Goal: Communication & Community: Ask a question

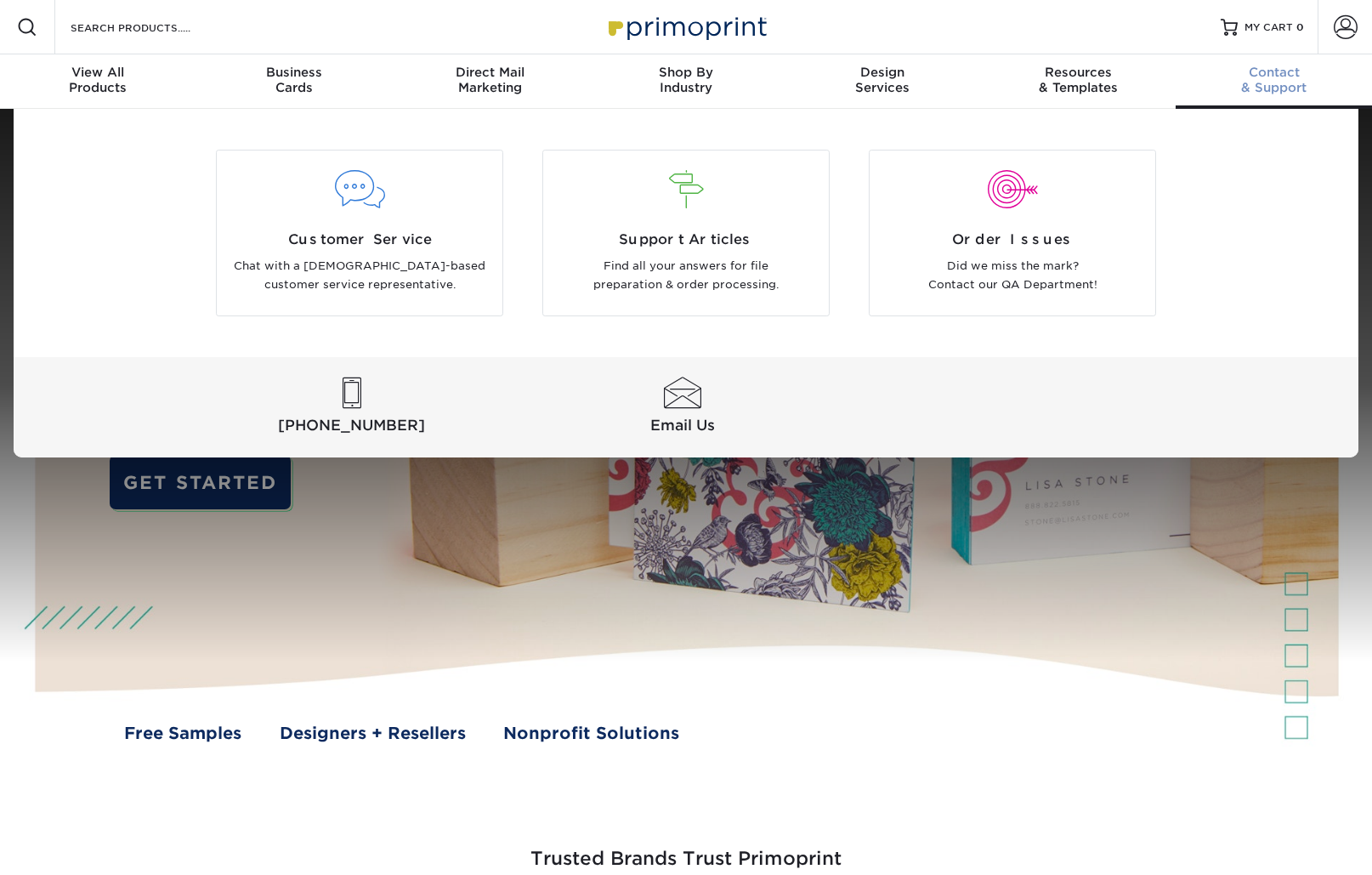
click at [1262, 70] on span "Contact" at bounding box center [1274, 72] width 196 height 15
click at [688, 406] on div at bounding box center [682, 393] width 324 height 32
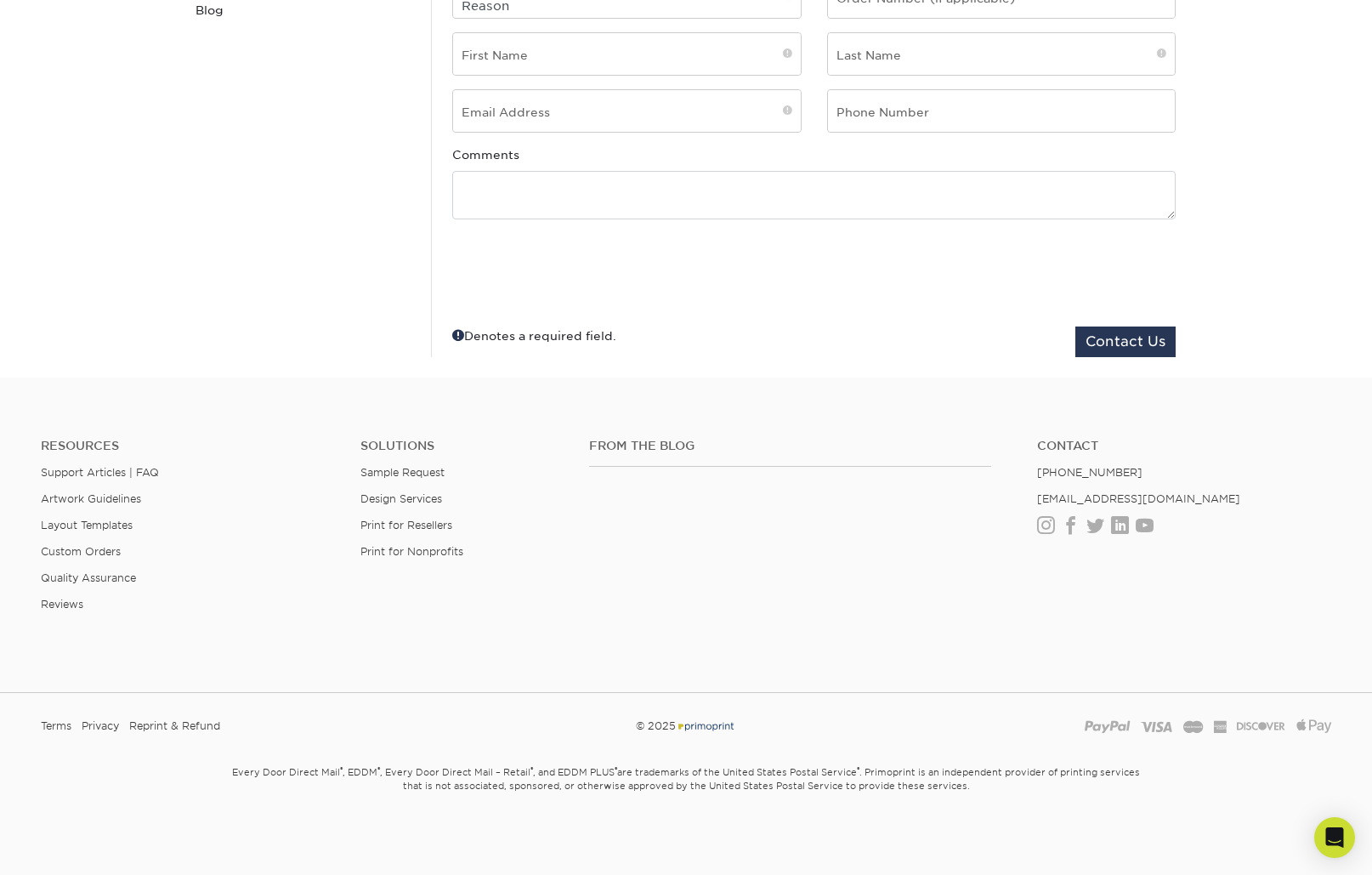
scroll to position [265, 0]
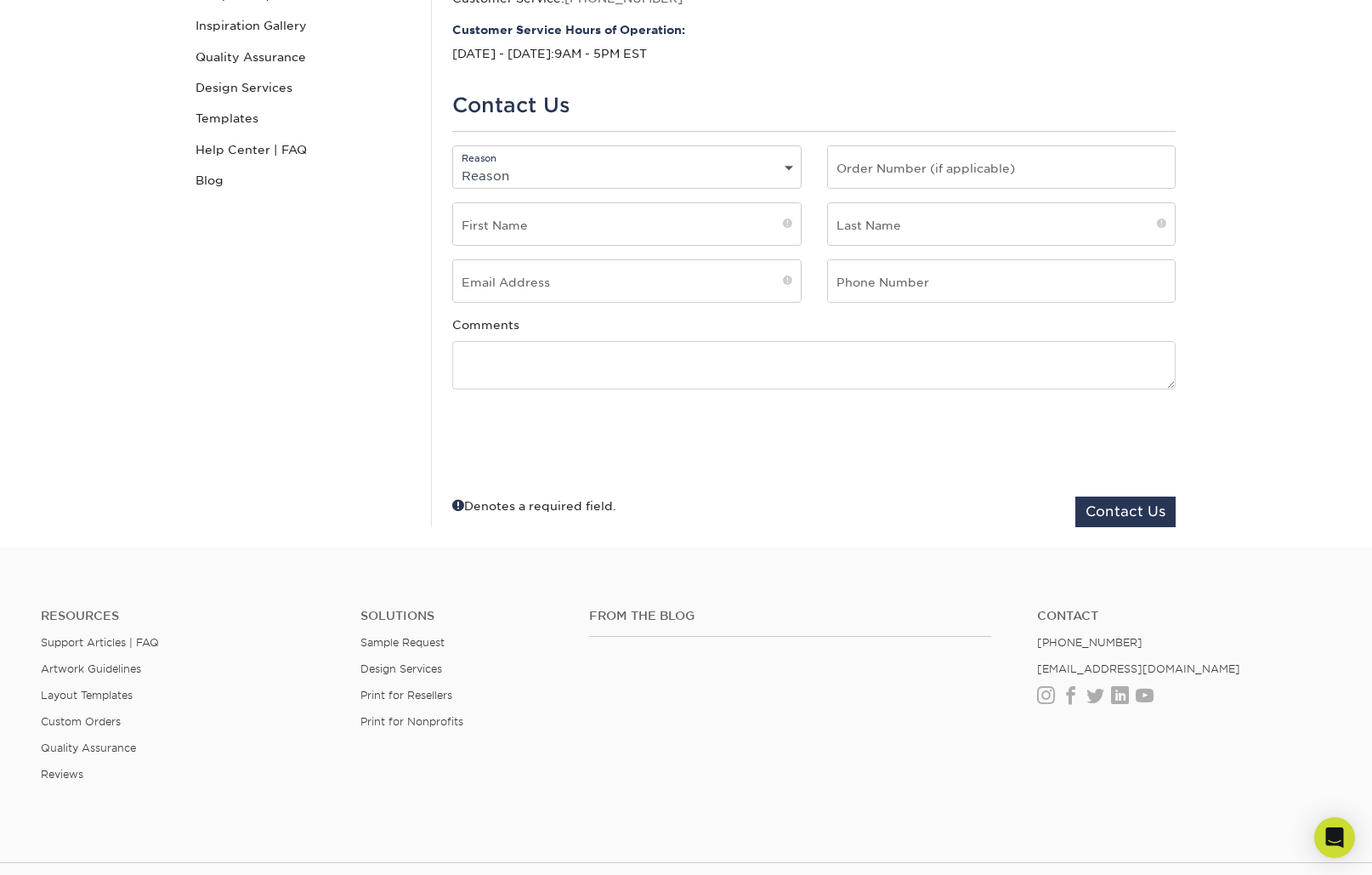
click at [530, 166] on select "Reason General File Preparation Order Status Online Design Issue with your prin…" at bounding box center [626, 176] width 347 height 25
select select "Direct Mail Service"
click at [453, 164] on select "Reason General File Preparation Order Status Online Design Issue with your prin…" at bounding box center [626, 176] width 347 height 25
click at [927, 171] on input "text" at bounding box center [1001, 167] width 347 height 41
click at [500, 225] on input "text" at bounding box center [626, 223] width 347 height 41
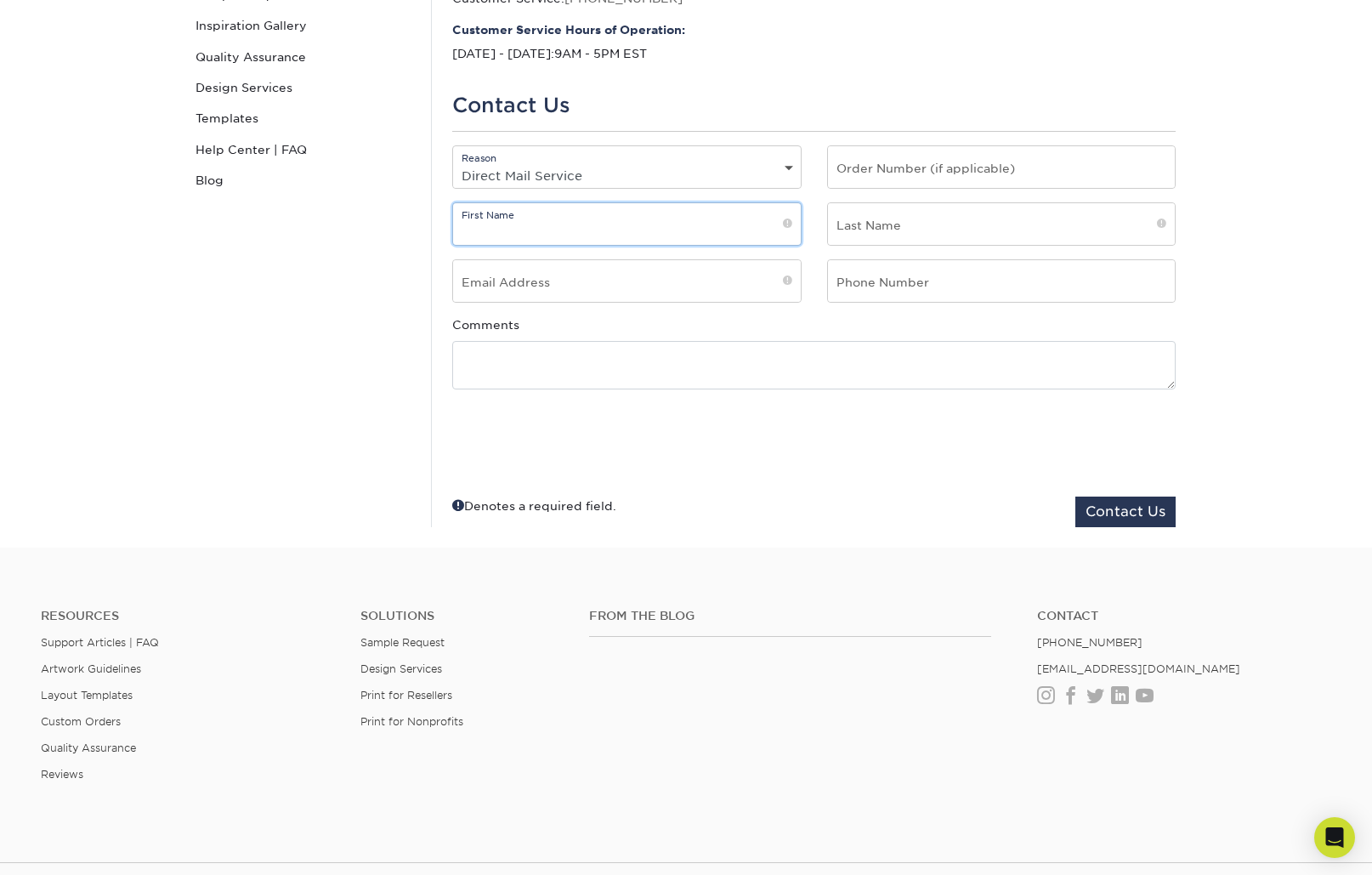
type input "Kyle"
type input "Hersh"
type input "khersh@sqone.net"
type input "4847732556"
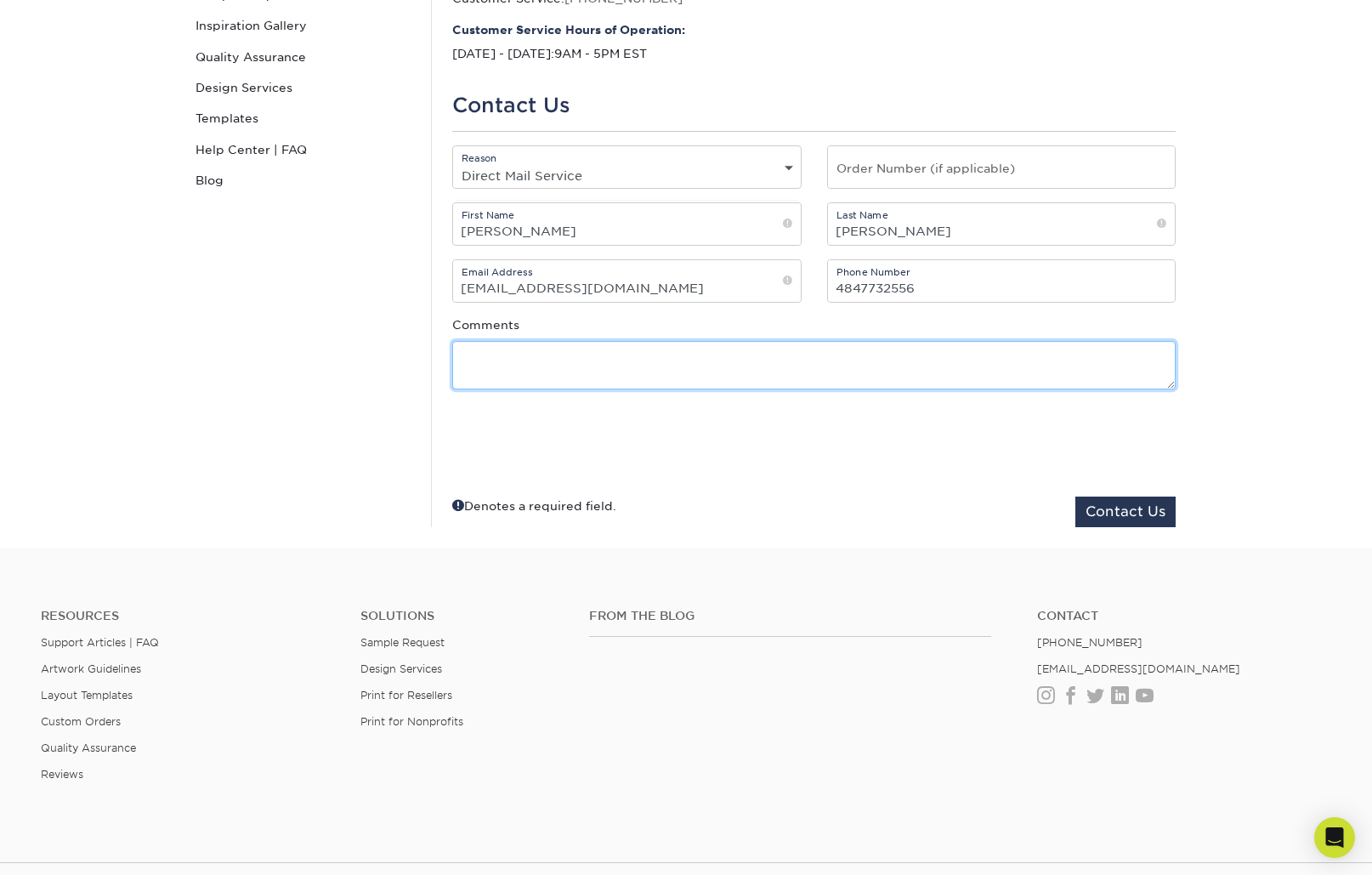
click at [854, 359] on textarea at bounding box center [814, 365] width 724 height 48
click at [457, 347] on textarea at bounding box center [814, 365] width 724 height 48
paste textarea "Good morning, I hope all is well. Are you facing any challenges with your curre…"
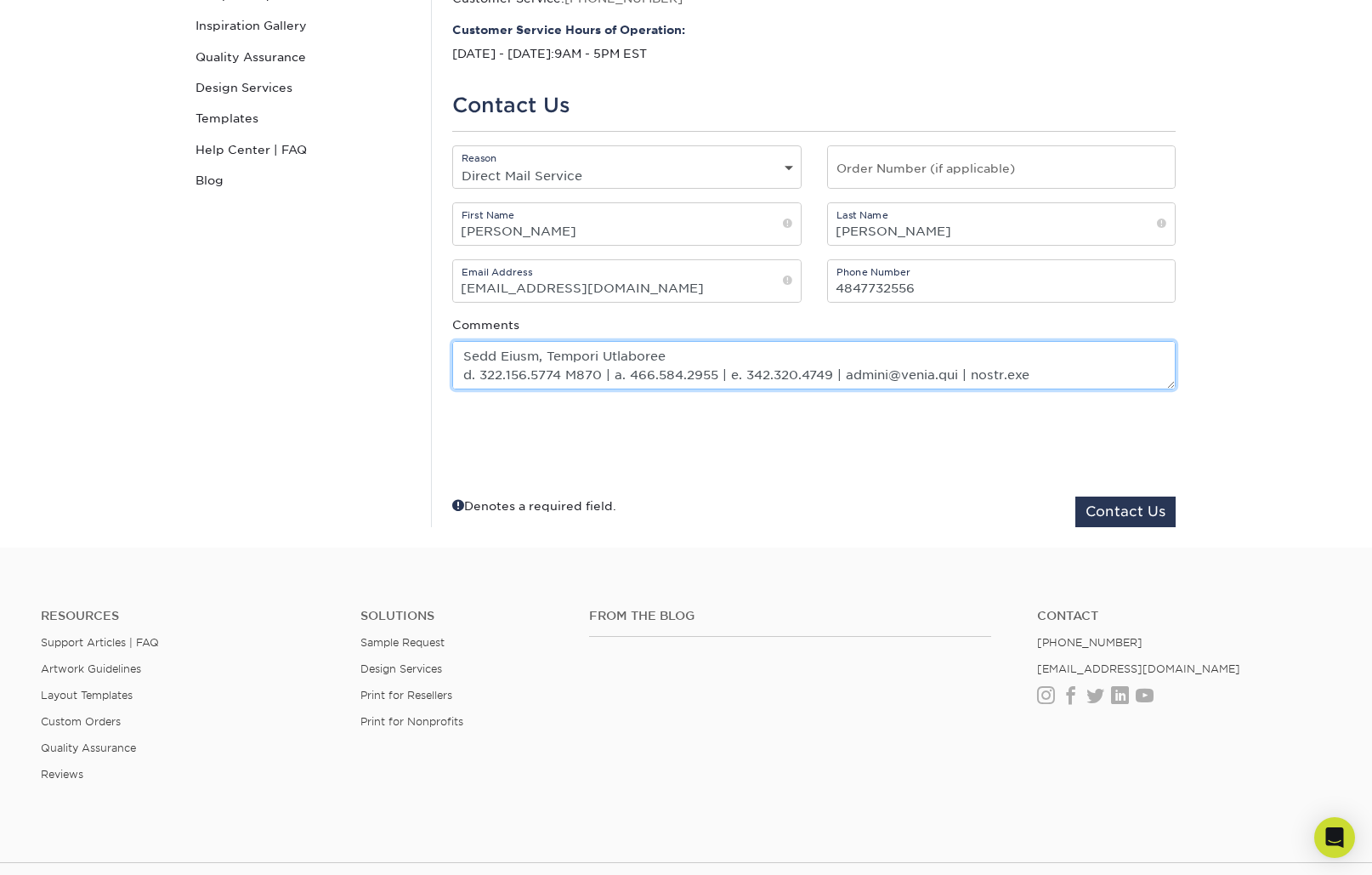
type textarea "Good morning, I hope all is well. Are you facing any challenges with your curre…"
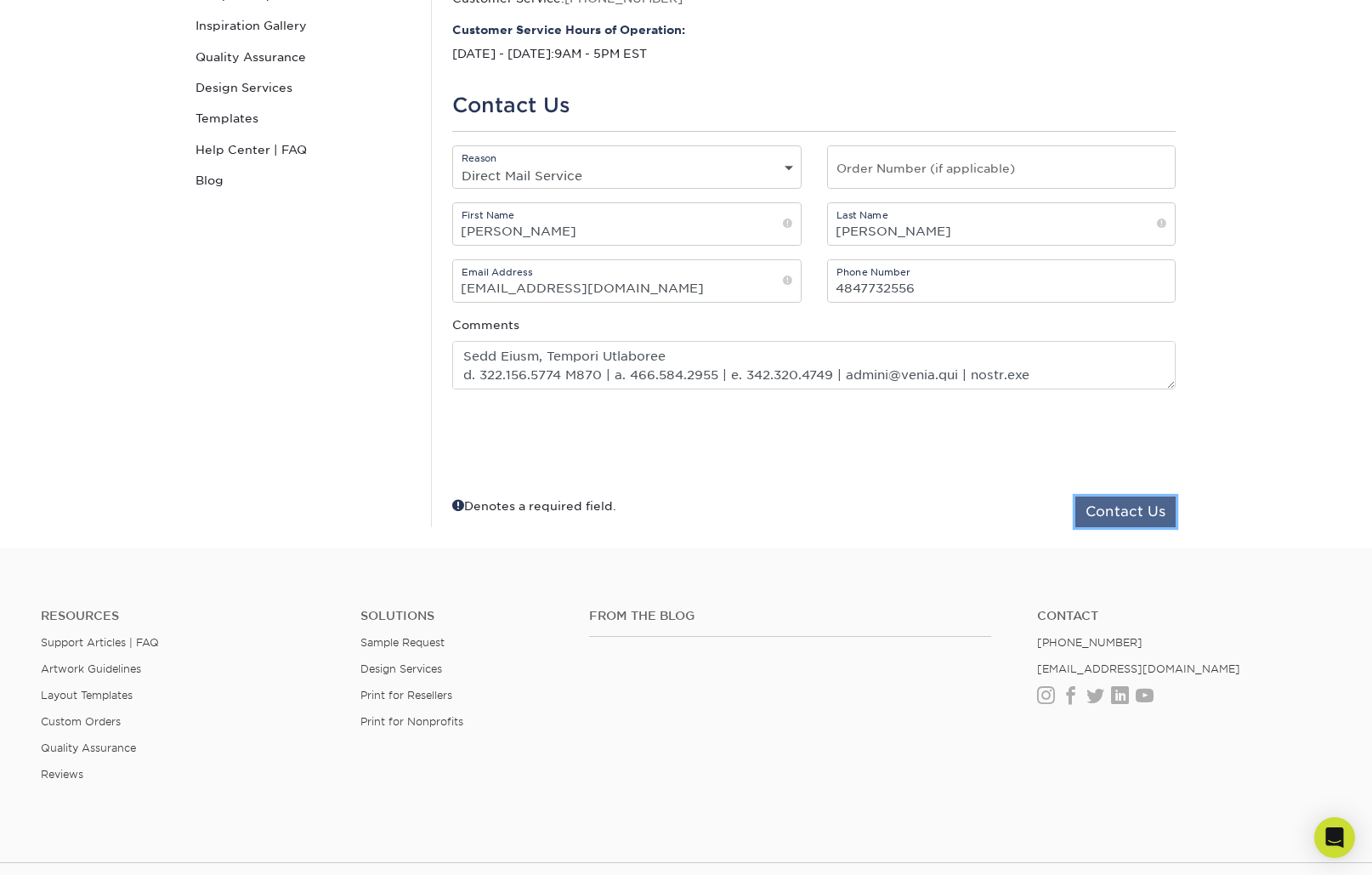
click at [1153, 527] on button "Contact Us" at bounding box center [1126, 512] width 100 height 31
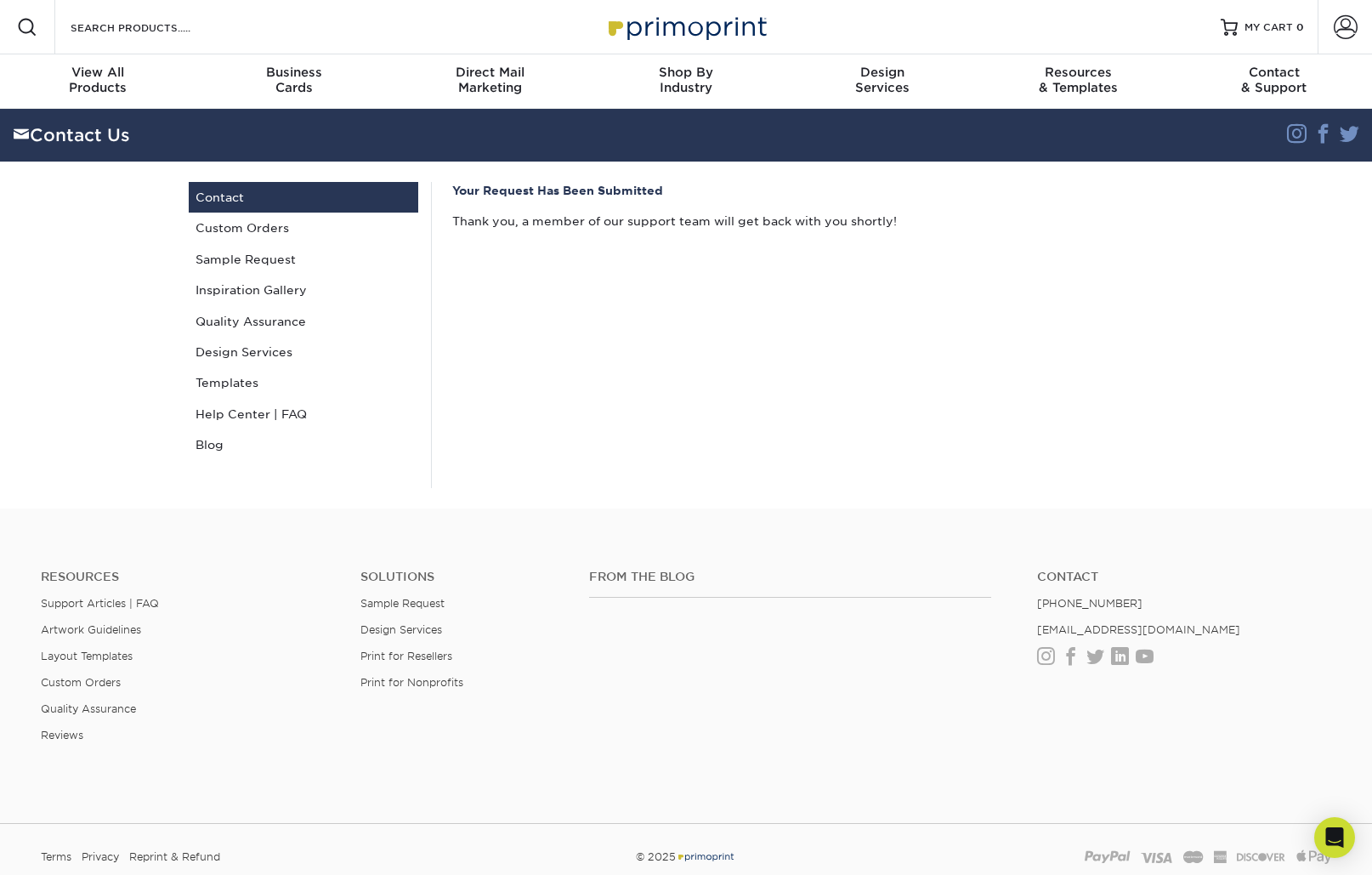
click at [1238, 260] on section "Contact Us Instagram Facebook Twitter Contact Us Contact Custom Orders Sample R…" at bounding box center [686, 308] width 1372 height 399
